Goal: Transaction & Acquisition: Obtain resource

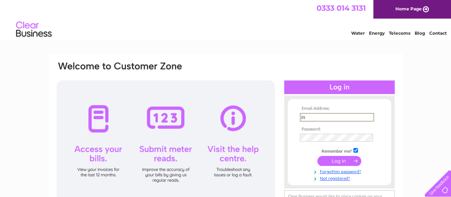
type input "[EMAIL_ADDRESS][DOMAIN_NAME]"
click at [337, 165] on td at bounding box center [339, 160] width 83 height 14
click at [336, 162] on input "submit" at bounding box center [340, 160] width 44 height 10
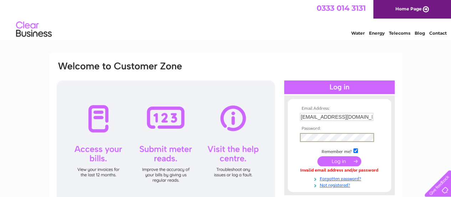
click at [337, 158] on input "submit" at bounding box center [340, 161] width 44 height 10
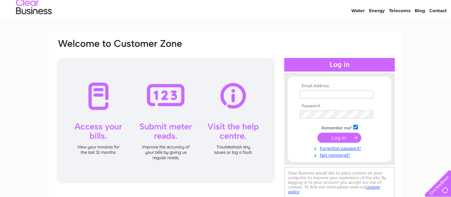
scroll to position [14, 0]
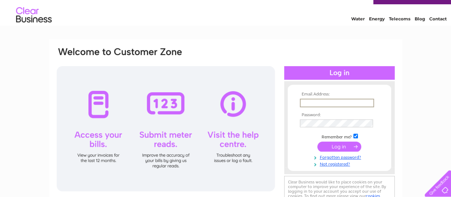
click at [334, 102] on input "text" at bounding box center [337, 103] width 74 height 9
drag, startPoint x: 369, startPoint y: 104, endPoint x: 315, endPoint y: 105, distance: 54.3
click at [315, 105] on input "[EMAIL_ADDRESS][DOMAIN_NAME]" at bounding box center [337, 103] width 74 height 9
type input "i"
type input "[EMAIL_ADDRESS][DOMAIN_NAME]"
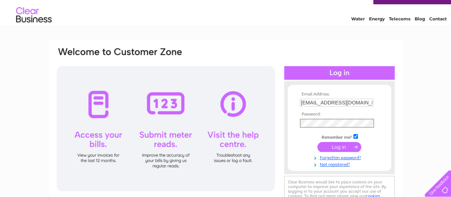
click at [338, 145] on input "submit" at bounding box center [340, 147] width 44 height 10
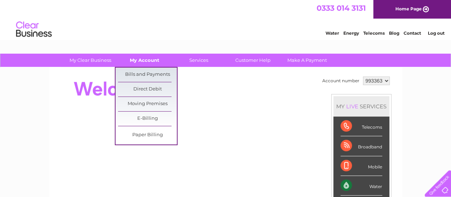
click at [142, 61] on link "My Account" at bounding box center [144, 60] width 59 height 13
click at [143, 72] on link "Bills and Payments" at bounding box center [147, 74] width 59 height 14
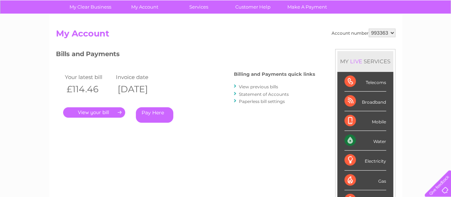
scroll to position [54, 0]
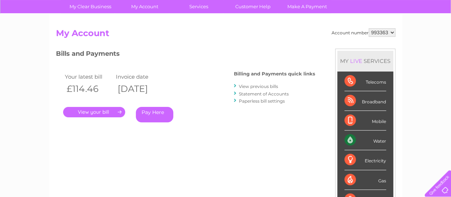
click at [251, 85] on link "View previous bills" at bounding box center [258, 86] width 39 height 5
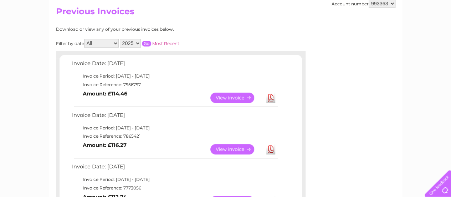
scroll to position [77, 0]
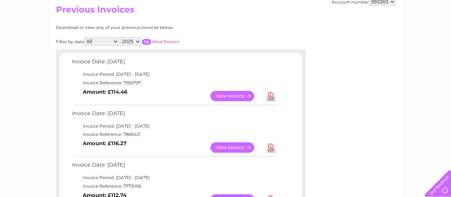
click at [225, 96] on link "View" at bounding box center [237, 96] width 52 height 10
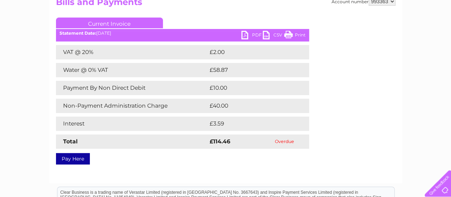
scroll to position [46, 0]
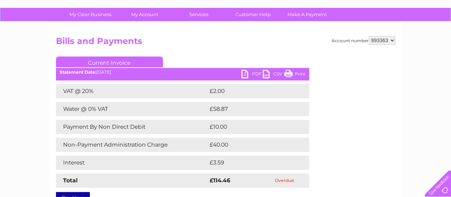
click at [254, 75] on link "PDF" at bounding box center [252, 75] width 21 height 10
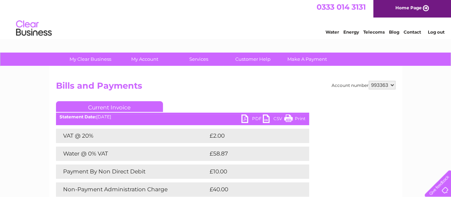
scroll to position [0, 0]
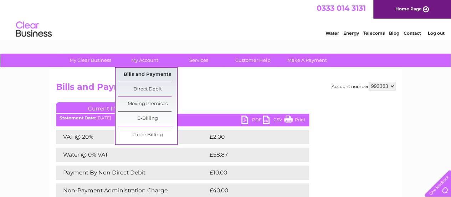
click at [145, 74] on link "Bills and Payments" at bounding box center [147, 74] width 59 height 14
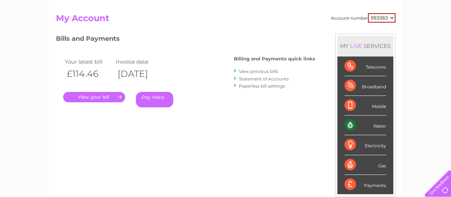
scroll to position [35, 0]
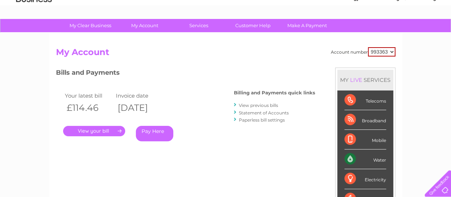
click at [254, 107] on link "View previous bills" at bounding box center [258, 104] width 39 height 5
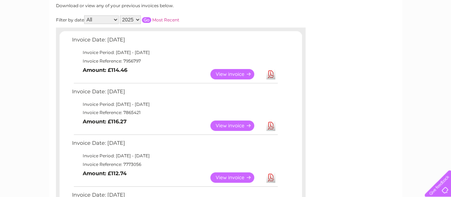
scroll to position [99, 0]
click at [228, 125] on link "View" at bounding box center [237, 125] width 52 height 10
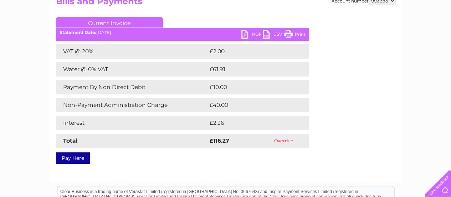
scroll to position [87, 0]
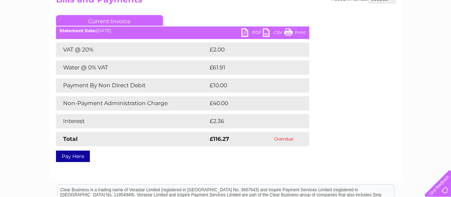
click at [251, 33] on link "PDF" at bounding box center [252, 33] width 21 height 10
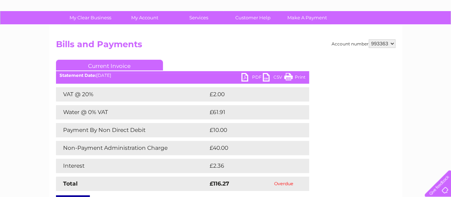
scroll to position [43, 0]
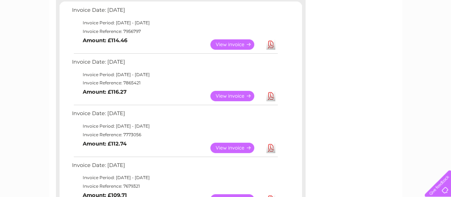
scroll to position [128, 0]
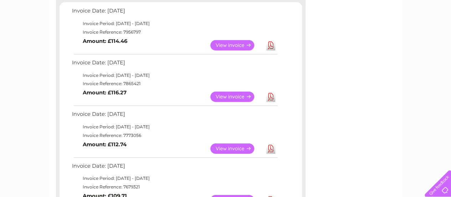
click at [234, 150] on link "View" at bounding box center [237, 148] width 52 height 10
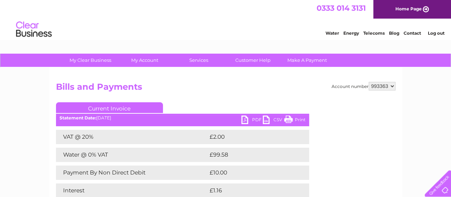
click at [249, 120] on link "PDF" at bounding box center [252, 120] width 21 height 10
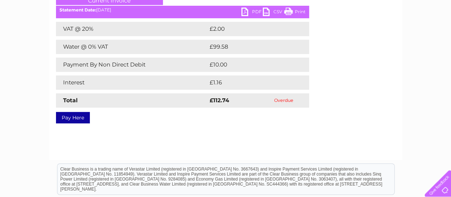
scroll to position [93, 0]
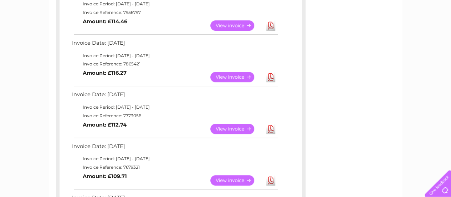
scroll to position [148, 0]
click at [230, 178] on link "View" at bounding box center [237, 180] width 52 height 10
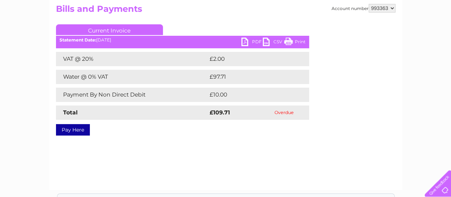
scroll to position [81, 0]
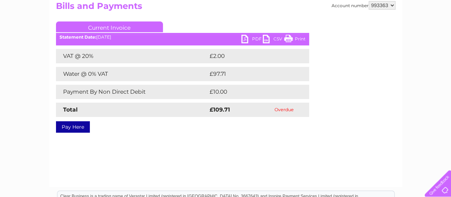
click at [253, 37] on link "PDF" at bounding box center [252, 40] width 21 height 10
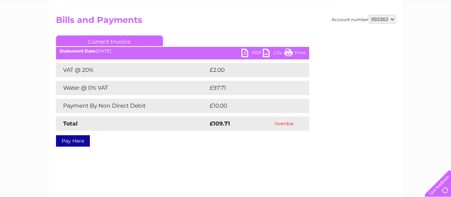
scroll to position [68, 0]
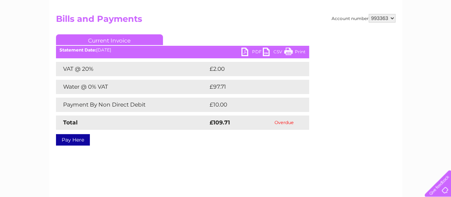
click at [254, 50] on link "PDF" at bounding box center [252, 52] width 21 height 10
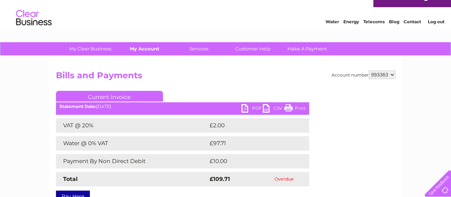
scroll to position [10, 0]
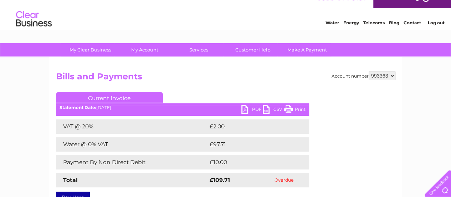
click at [433, 24] on link "Log out" at bounding box center [436, 22] width 17 height 5
